Goal: Check status

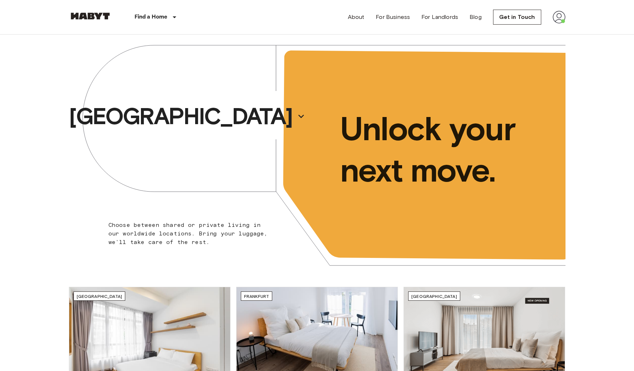
click at [562, 20] on img at bounding box center [559, 17] width 13 height 13
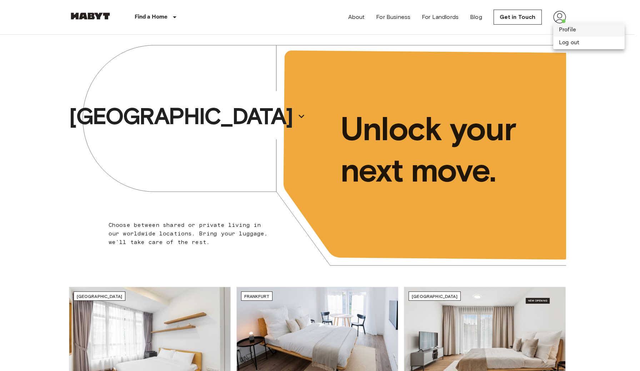
click at [565, 31] on li "Profile" at bounding box center [588, 30] width 71 height 13
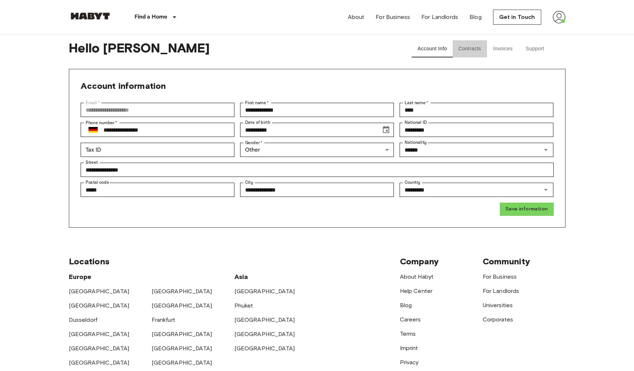
click at [473, 49] on button "Contracts" at bounding box center [470, 48] width 34 height 17
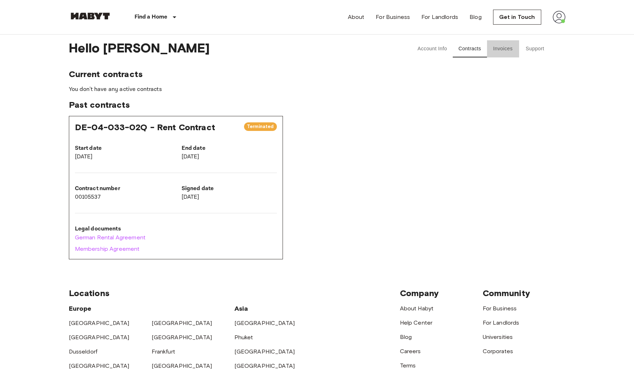
click at [494, 51] on button "Invoices" at bounding box center [503, 48] width 32 height 17
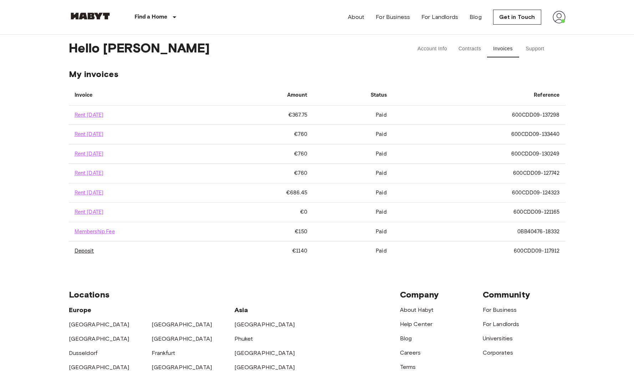
click at [90, 253] on link "Deposit" at bounding box center [85, 251] width 20 height 7
click at [536, 48] on button "Support" at bounding box center [535, 48] width 32 height 17
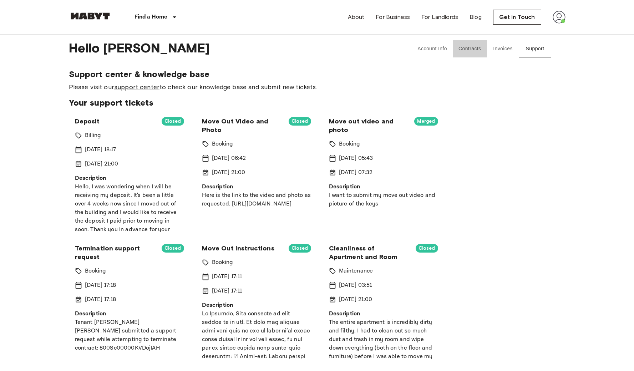
click at [472, 47] on button "Contracts" at bounding box center [470, 48] width 34 height 17
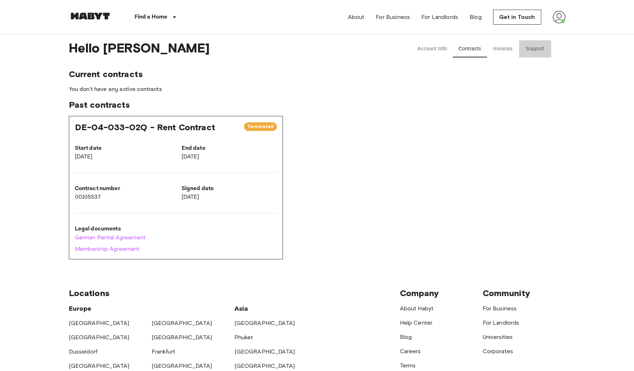
click at [532, 49] on button "Support" at bounding box center [535, 48] width 32 height 17
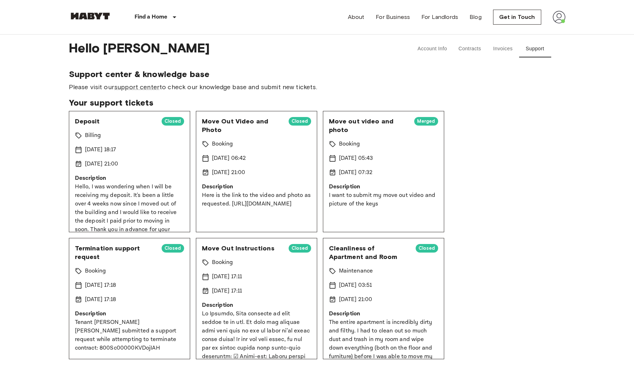
click at [88, 123] on span "Deposit" at bounding box center [115, 121] width 81 height 9
click at [90, 143] on div "Deposit Closed Billing 15 Sep 2025 18:17 21 Sep 2025 21:00 Description Hello, I…" at bounding box center [129, 171] width 121 height 121
click at [111, 104] on span "Your support tickets" at bounding box center [317, 102] width 497 height 11
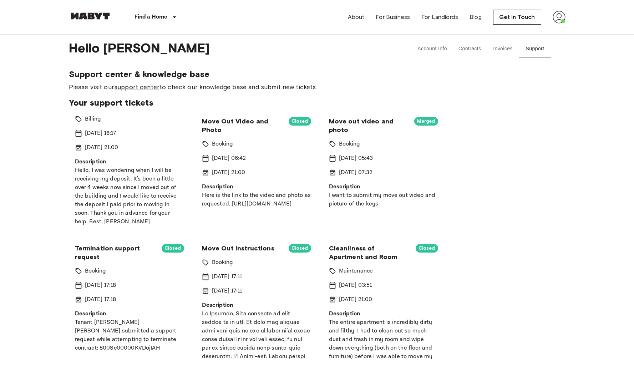
scroll to position [58, 0]
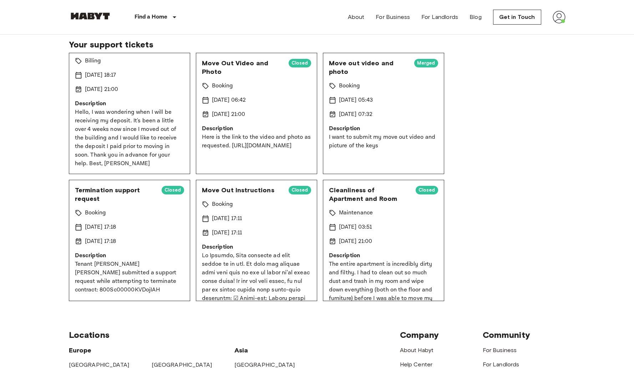
click at [136, 127] on p "Hello, I was wondering when I will be receiving my deposit. It's been a little …" at bounding box center [129, 138] width 109 height 60
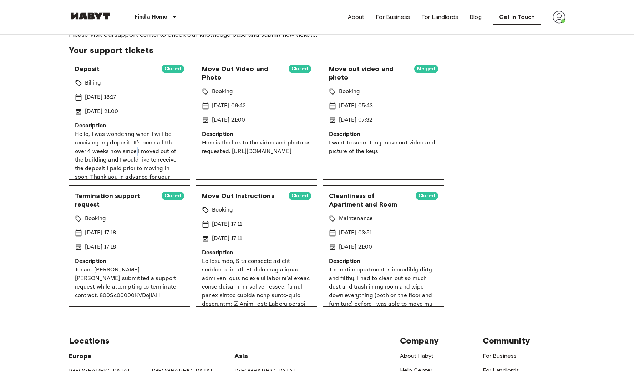
scroll to position [0, 0]
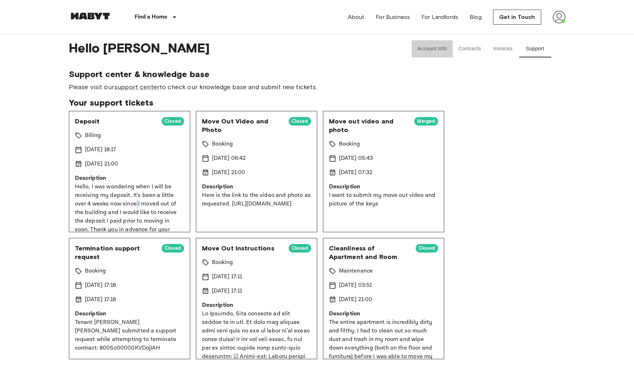
click at [440, 49] on button "Account Info" at bounding box center [432, 48] width 41 height 17
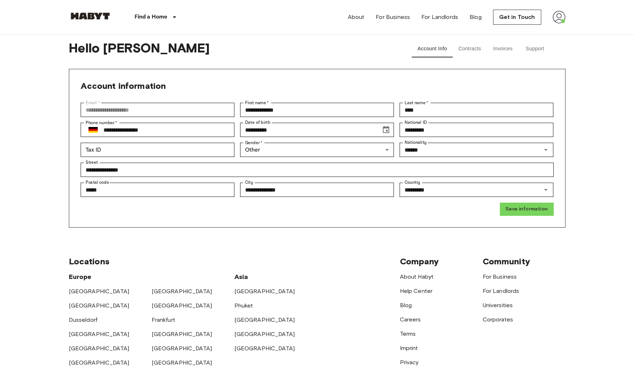
click at [474, 49] on button "Contracts" at bounding box center [470, 48] width 34 height 17
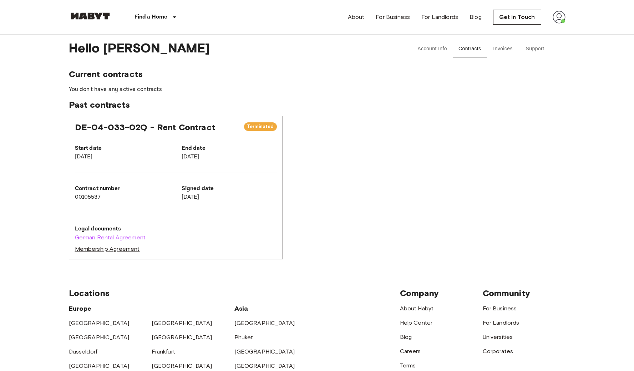
click at [118, 250] on link "Membership Agreement" at bounding box center [176, 249] width 202 height 9
click at [421, 51] on button "Account Info" at bounding box center [432, 48] width 41 height 17
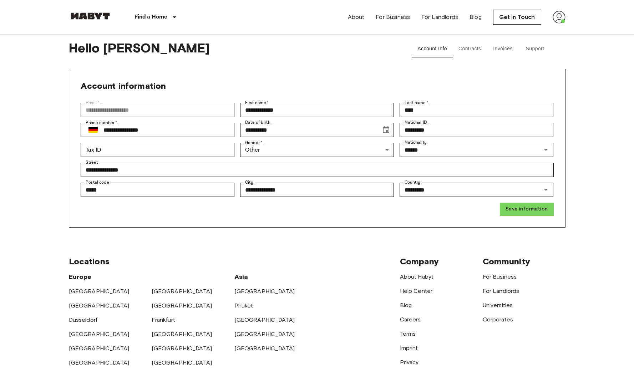
click at [471, 46] on button "Contracts" at bounding box center [470, 48] width 34 height 17
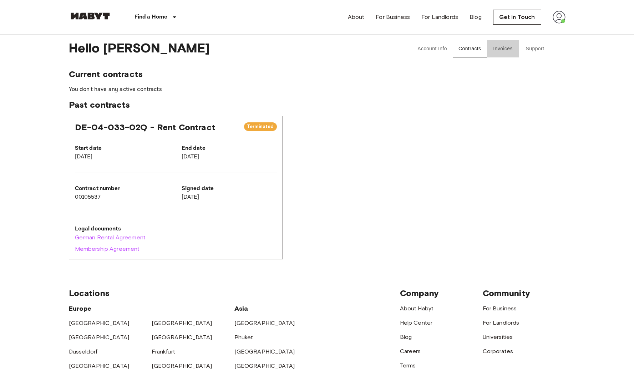
click at [499, 48] on button "Invoices" at bounding box center [503, 48] width 32 height 17
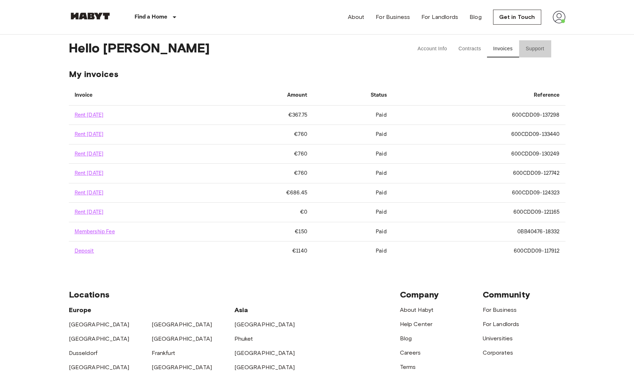
click at [539, 47] on button "Support" at bounding box center [535, 48] width 32 height 17
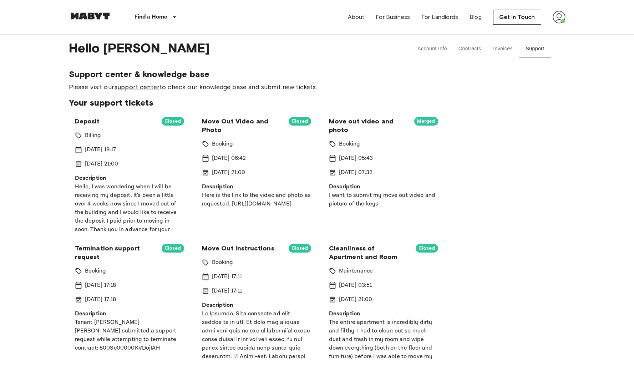
click at [166, 122] on span "Closed" at bounding box center [173, 121] width 22 height 7
